Goal: Find contact information: Find contact information

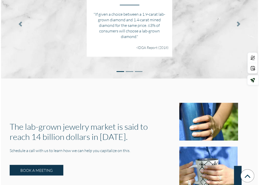
scroll to position [817, 0]
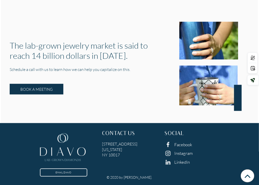
click at [115, 155] on h5 "6 East 45th Street, Suite 1107 New York NY 10017" at bounding box center [129, 150] width 55 height 17
copy h5 "10017"
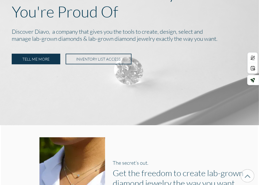
scroll to position [0, 0]
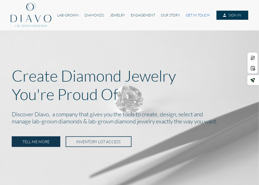
drag, startPoint x: 198, startPoint y: 15, endPoint x: 253, endPoint y: 36, distance: 59.3
click at [198, 15] on link "GET IN TOUCH" at bounding box center [198, 15] width 30 height 9
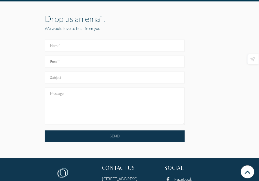
scroll to position [343, 0]
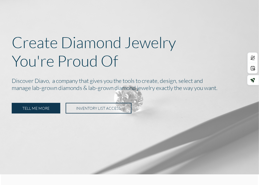
scroll to position [127, 0]
